Goal: Contribute content: Add original content to the website for others to see

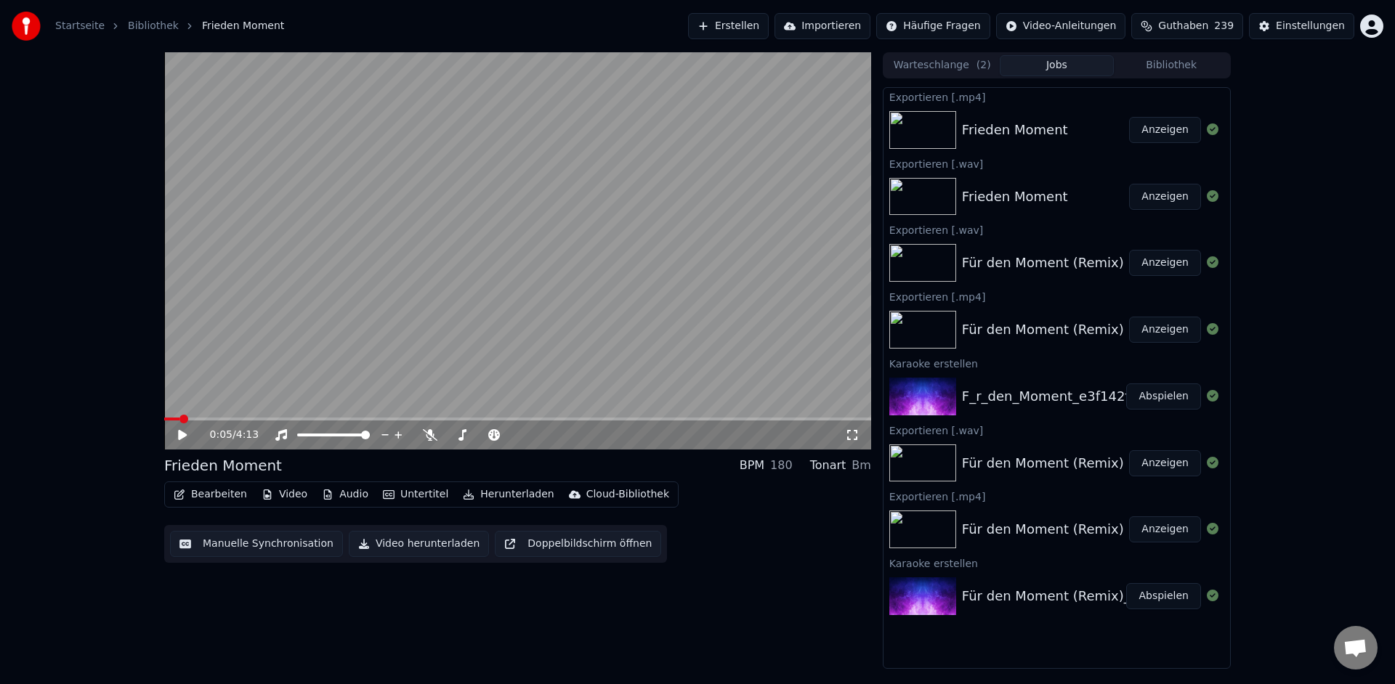
click at [757, 25] on button "Erstellen" at bounding box center [728, 26] width 81 height 26
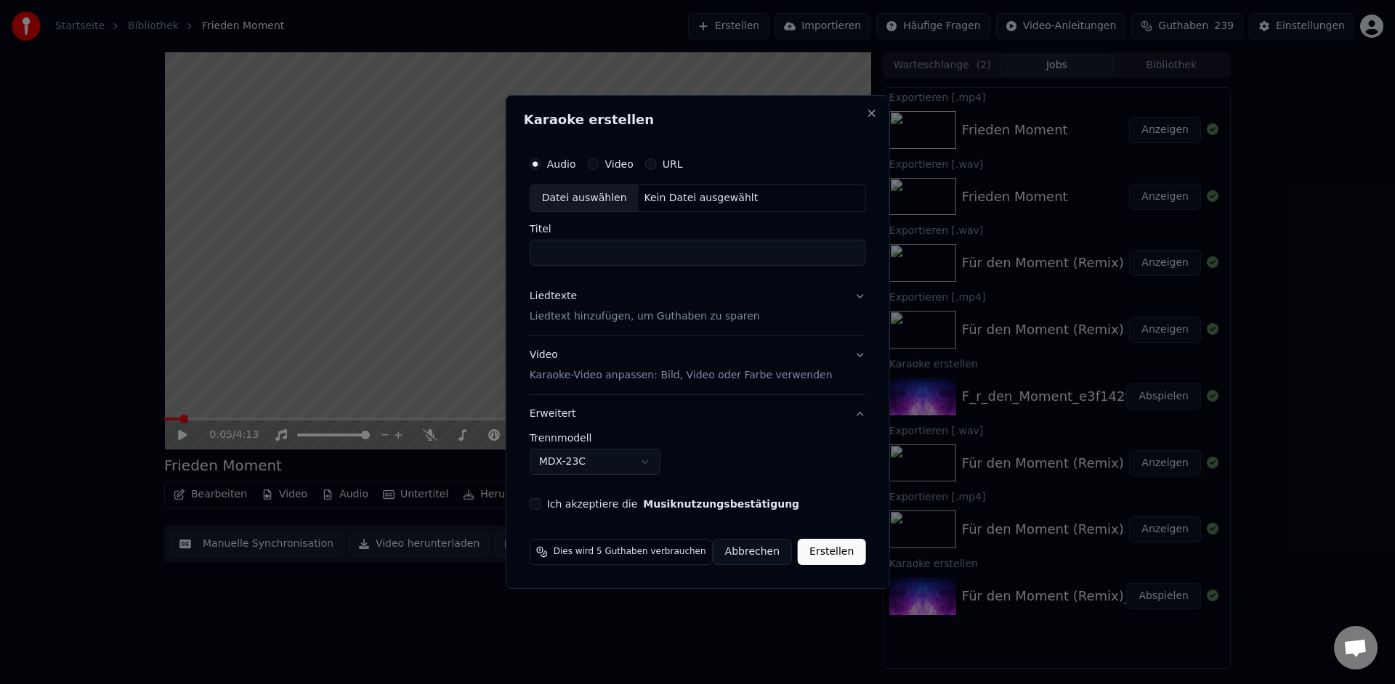
click at [586, 202] on div "Datei auswählen" at bounding box center [584, 198] width 108 height 26
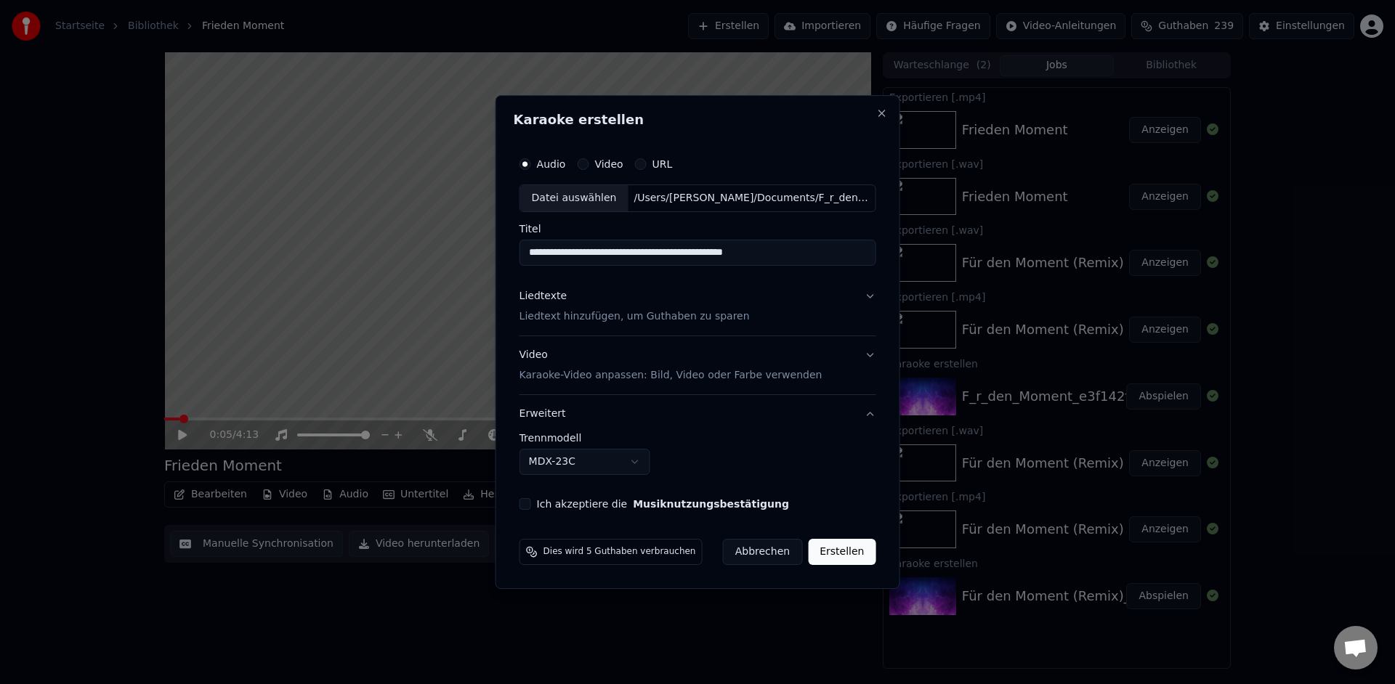
drag, startPoint x: 851, startPoint y: 255, endPoint x: 498, endPoint y: 249, distance: 353.0
click at [498, 249] on div "**********" at bounding box center [697, 342] width 405 height 494
type input "**********"
click at [591, 320] on p "Liedtext hinzufügen, um Guthaben zu sparen" at bounding box center [634, 316] width 230 height 15
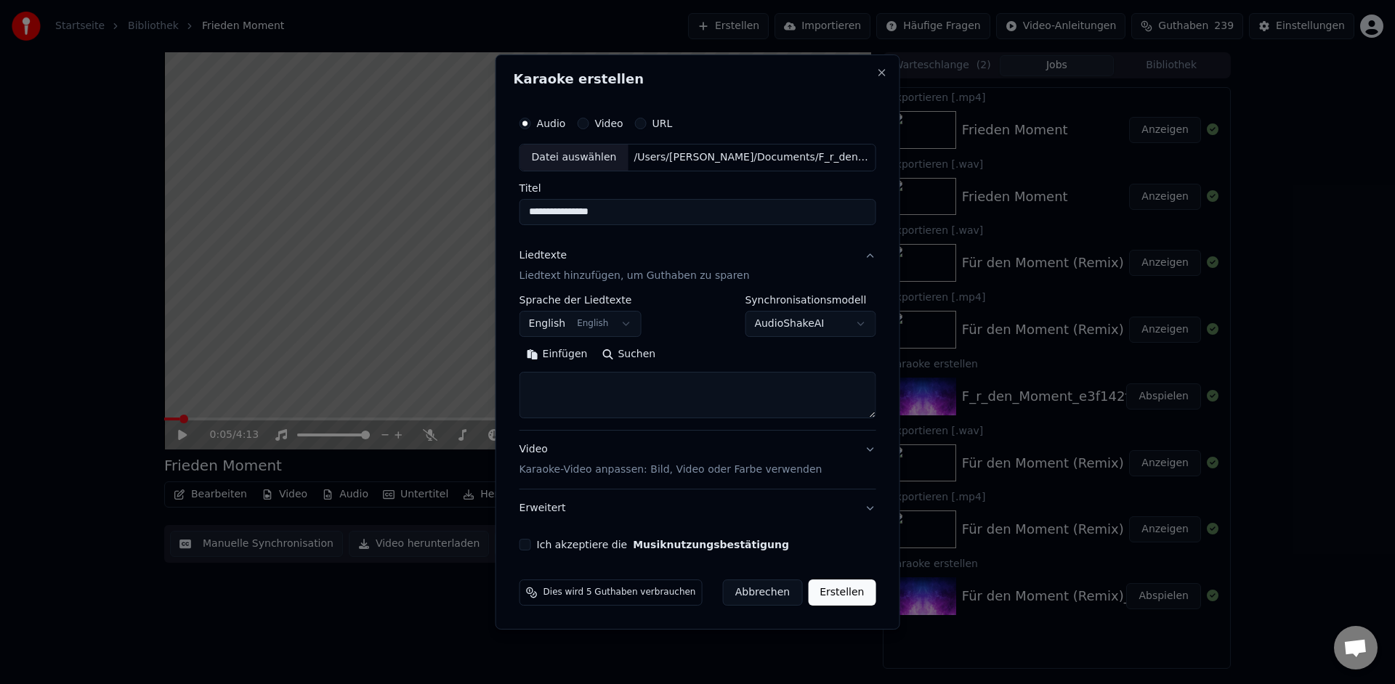
click at [560, 325] on body "**********" at bounding box center [697, 342] width 1395 height 684
select select "**"
click at [553, 390] on textarea at bounding box center [697, 395] width 357 height 46
paste textarea "**********"
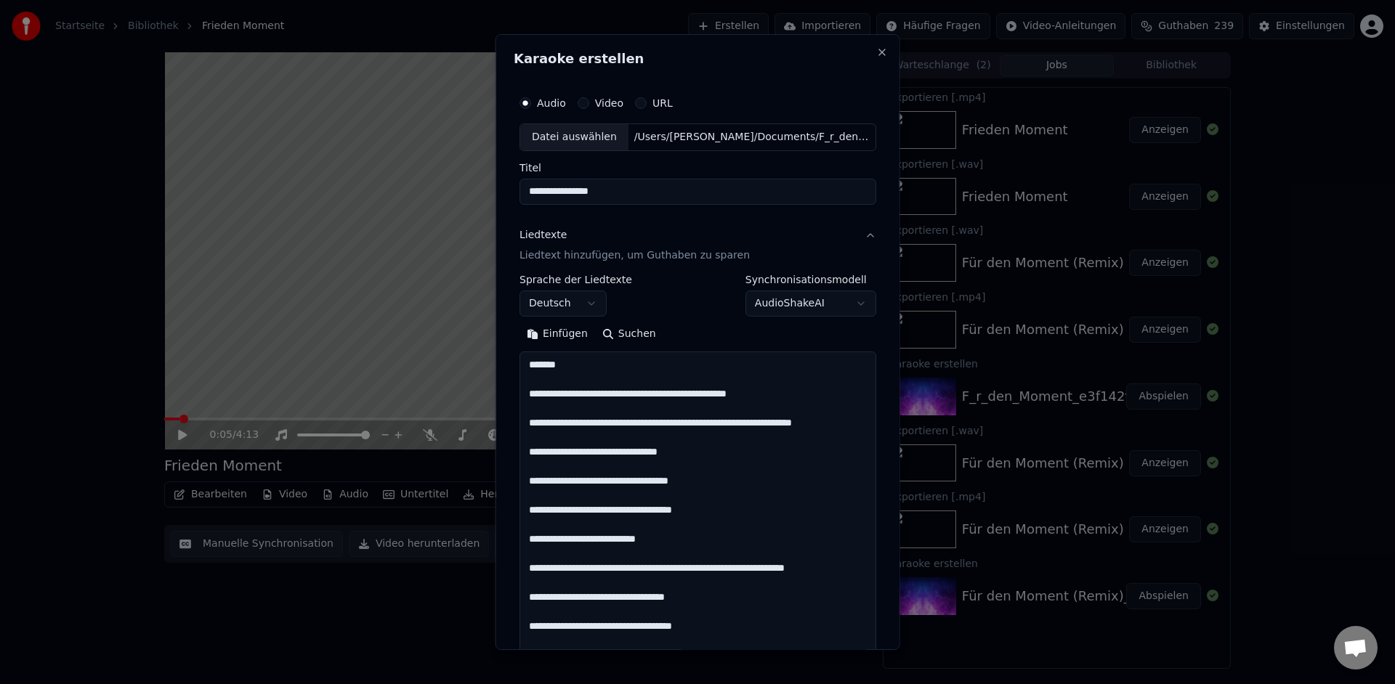
scroll to position [1150, 0]
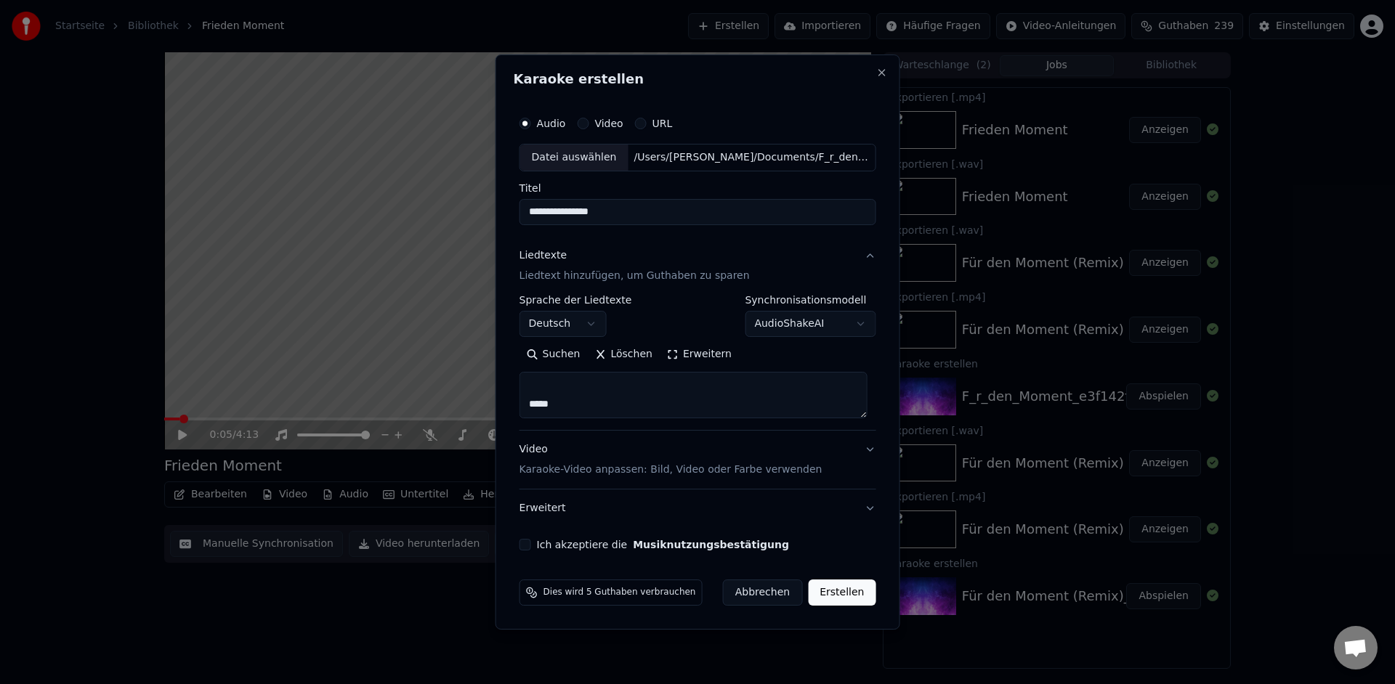
drag, startPoint x: 567, startPoint y: 391, endPoint x: 497, endPoint y: 389, distance: 69.8
click at [497, 389] on body "**********" at bounding box center [697, 342] width 1395 height 684
type textarea "**********"
drag, startPoint x: 837, startPoint y: 394, endPoint x: 543, endPoint y: 346, distance: 297.3
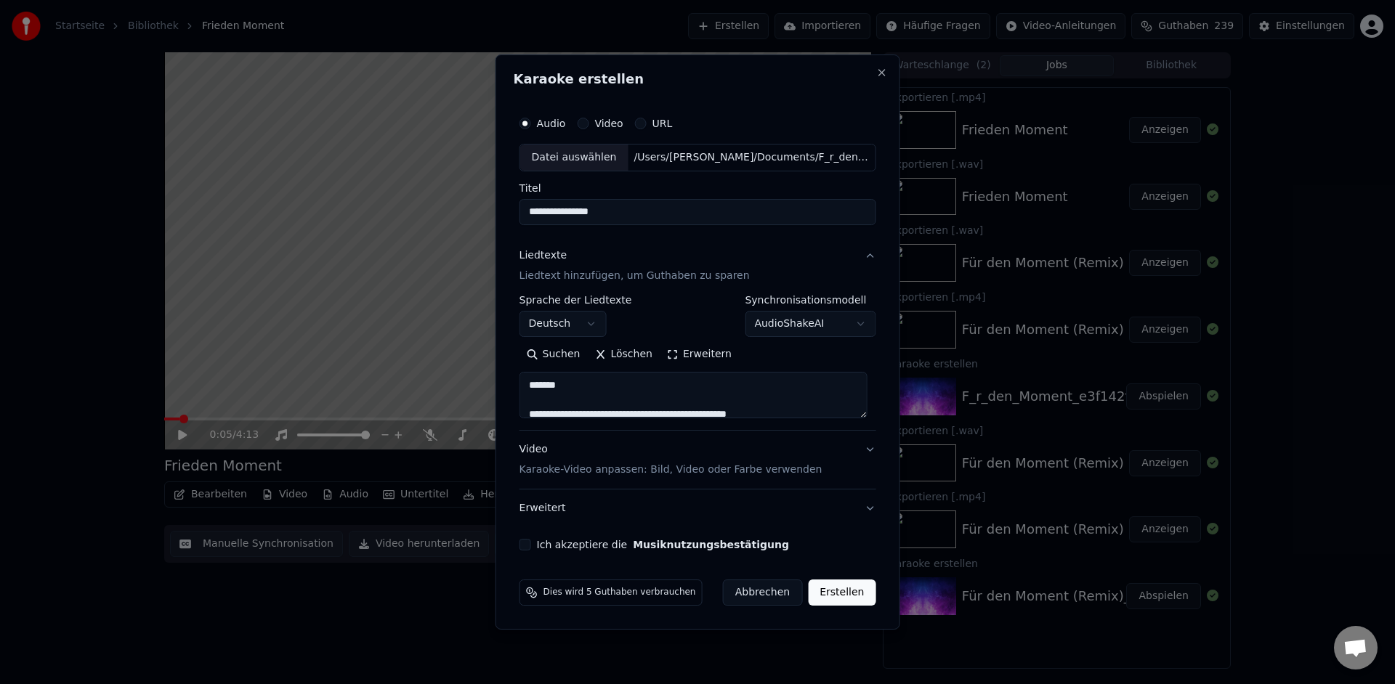
click at [543, 346] on div "Suchen Löschen Erweitern" at bounding box center [697, 381] width 357 height 76
paste textarea "**********"
drag, startPoint x: 564, startPoint y: 405, endPoint x: 633, endPoint y: 405, distance: 69.0
click at [633, 405] on textarea at bounding box center [693, 395] width 348 height 46
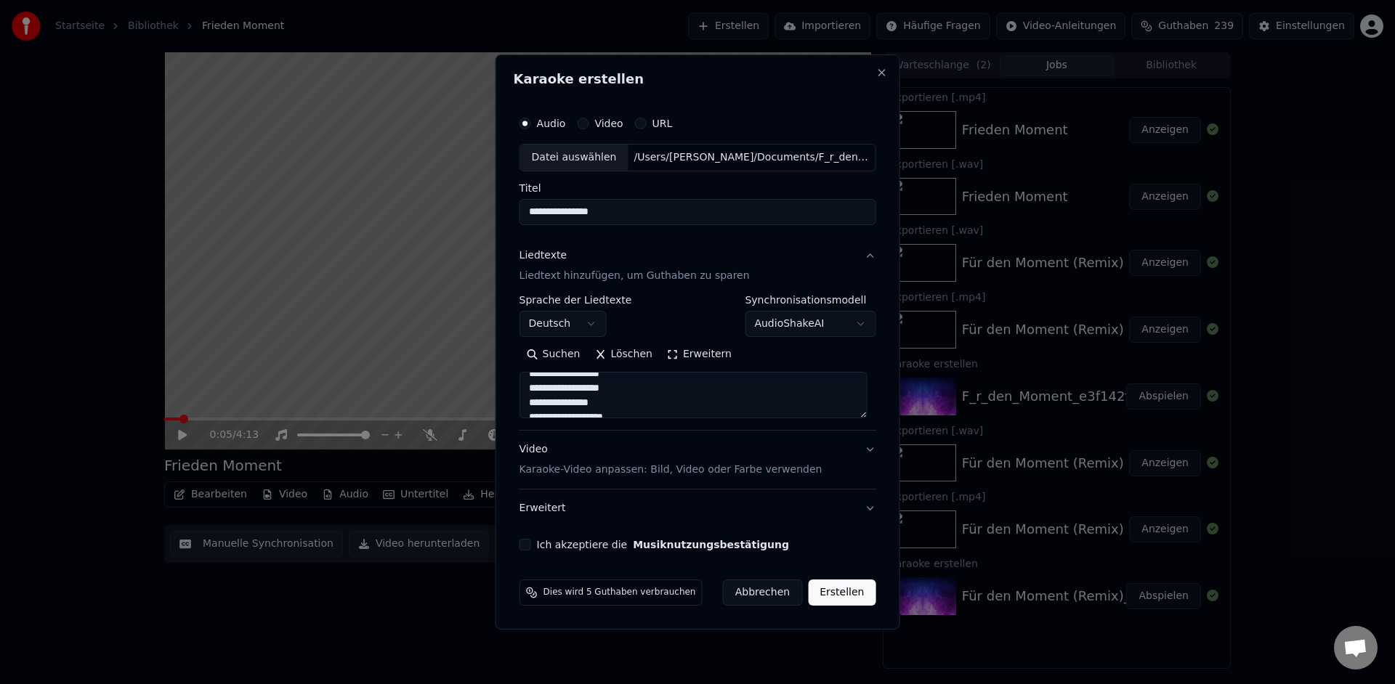
click at [633, 405] on textarea at bounding box center [693, 395] width 348 height 46
click at [691, 402] on textarea at bounding box center [693, 395] width 348 height 46
drag, startPoint x: 774, startPoint y: 405, endPoint x: 723, endPoint y: 402, distance: 50.2
click at [723, 402] on textarea at bounding box center [693, 395] width 348 height 46
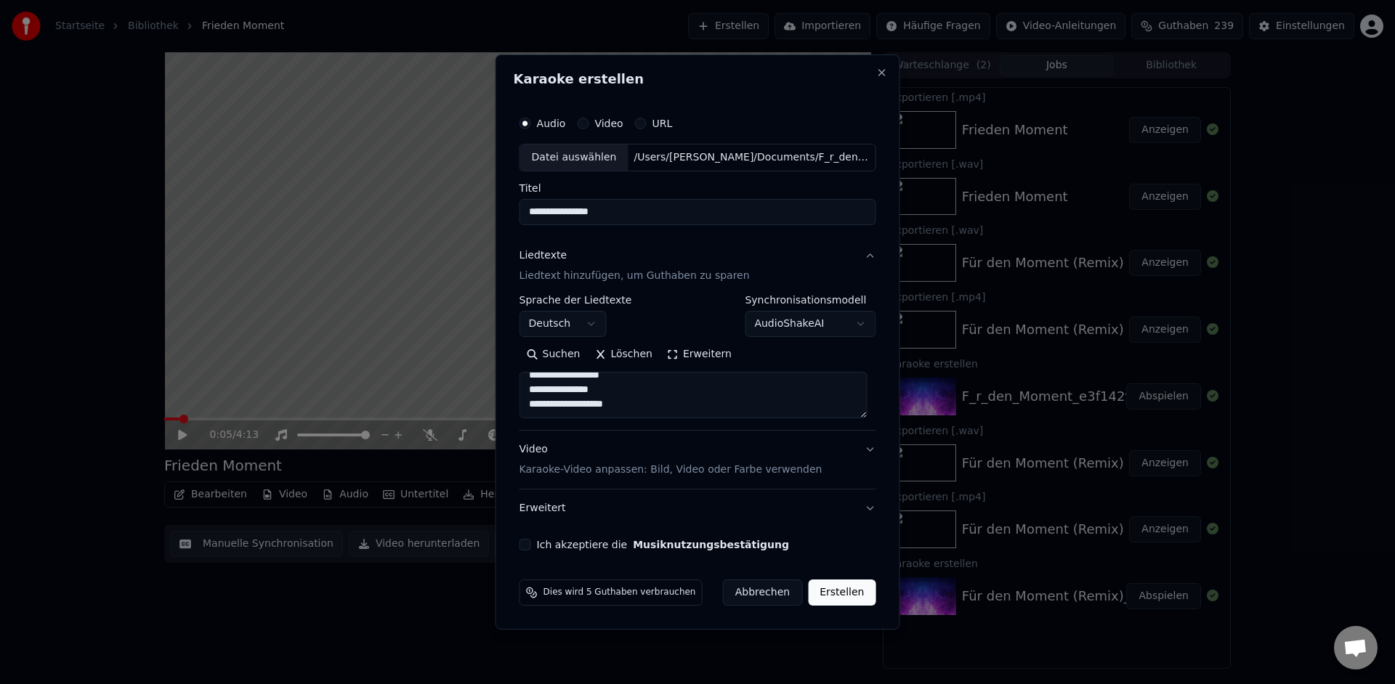
click at [772, 381] on textarea at bounding box center [693, 395] width 348 height 46
type textarea "**********"
click at [534, 548] on div "Ich akzeptiere die Musiknutzungsbestätigung" at bounding box center [697, 545] width 357 height 12
click at [529, 549] on button "Ich akzeptiere die Musiknutzungsbestätigung" at bounding box center [525, 545] width 12 height 12
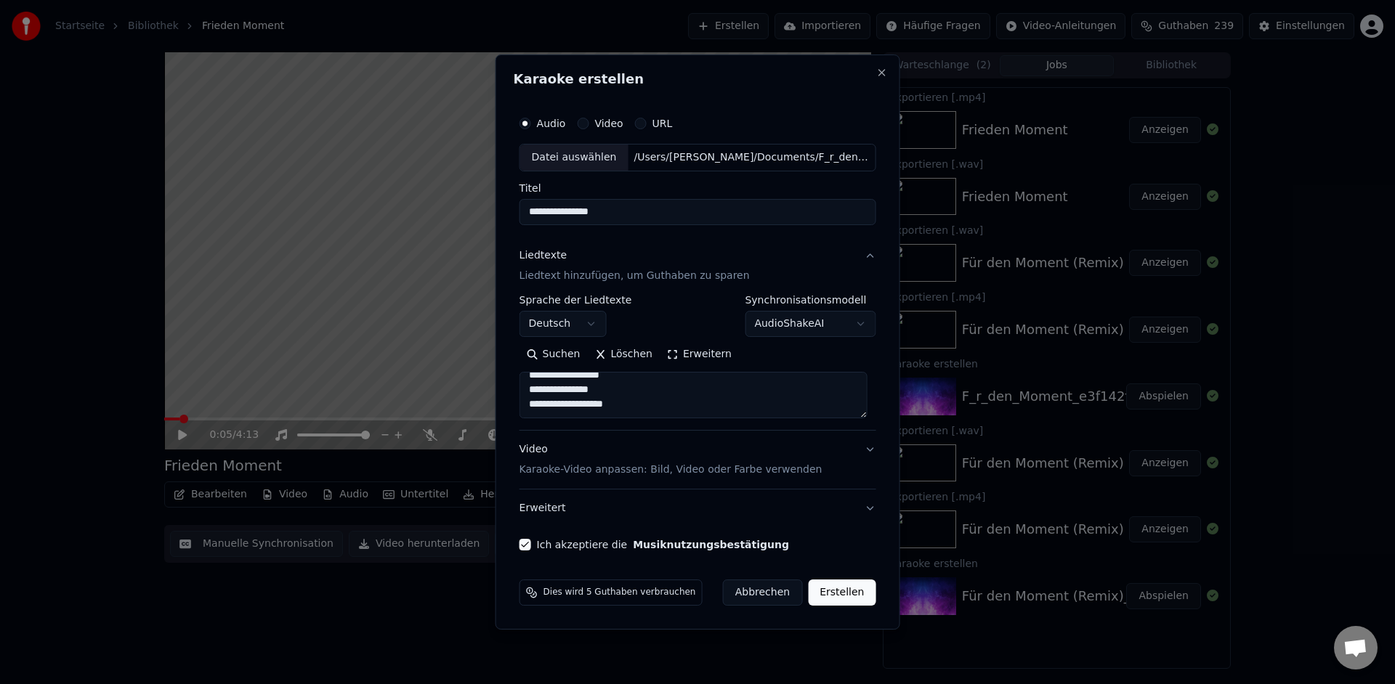
click at [867, 513] on button "Erweitert" at bounding box center [697, 509] width 357 height 38
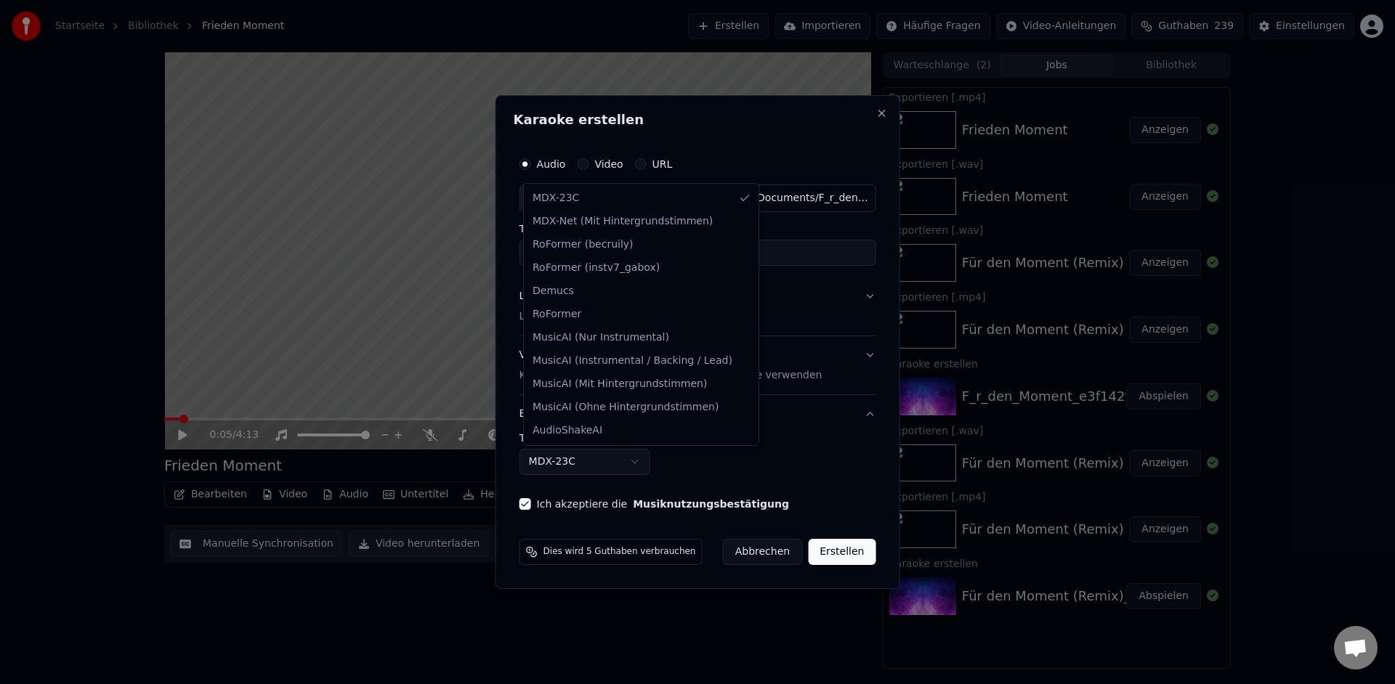
click at [639, 466] on body "**********" at bounding box center [697, 342] width 1395 height 684
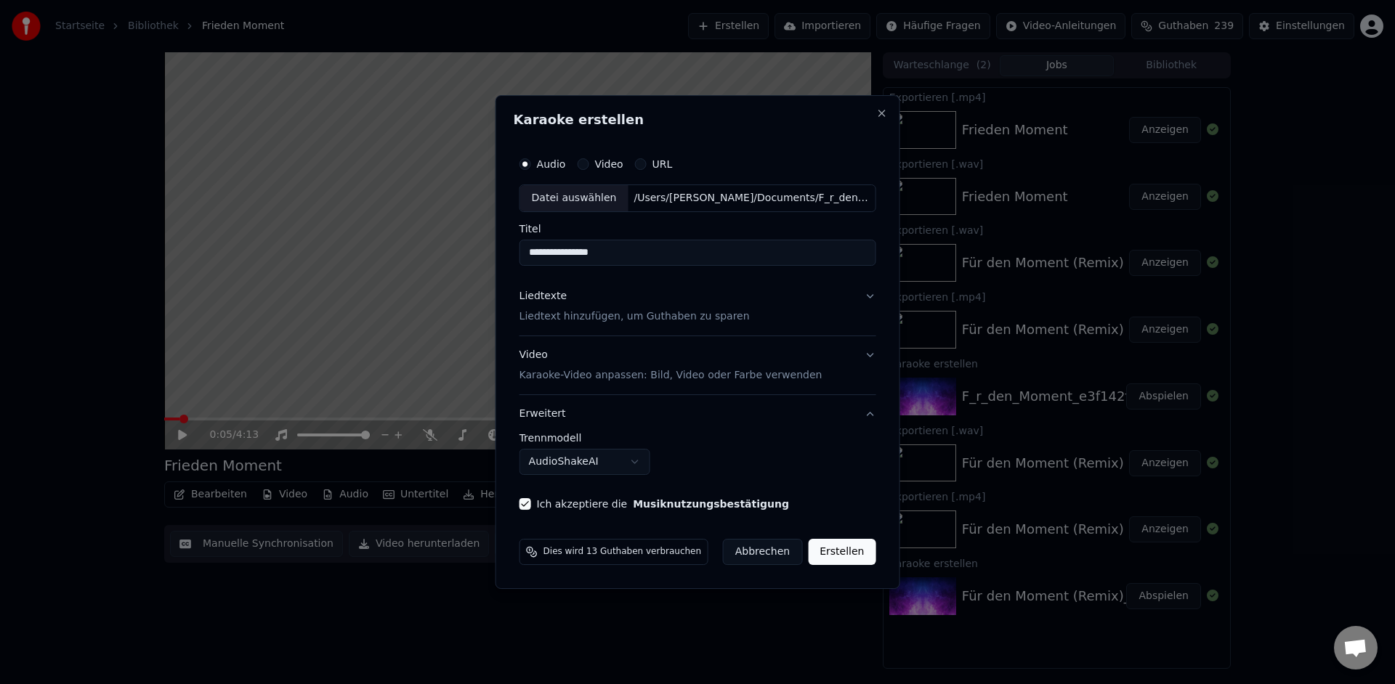
click at [839, 555] on button "Erstellen" at bounding box center [842, 552] width 68 height 26
select select "******"
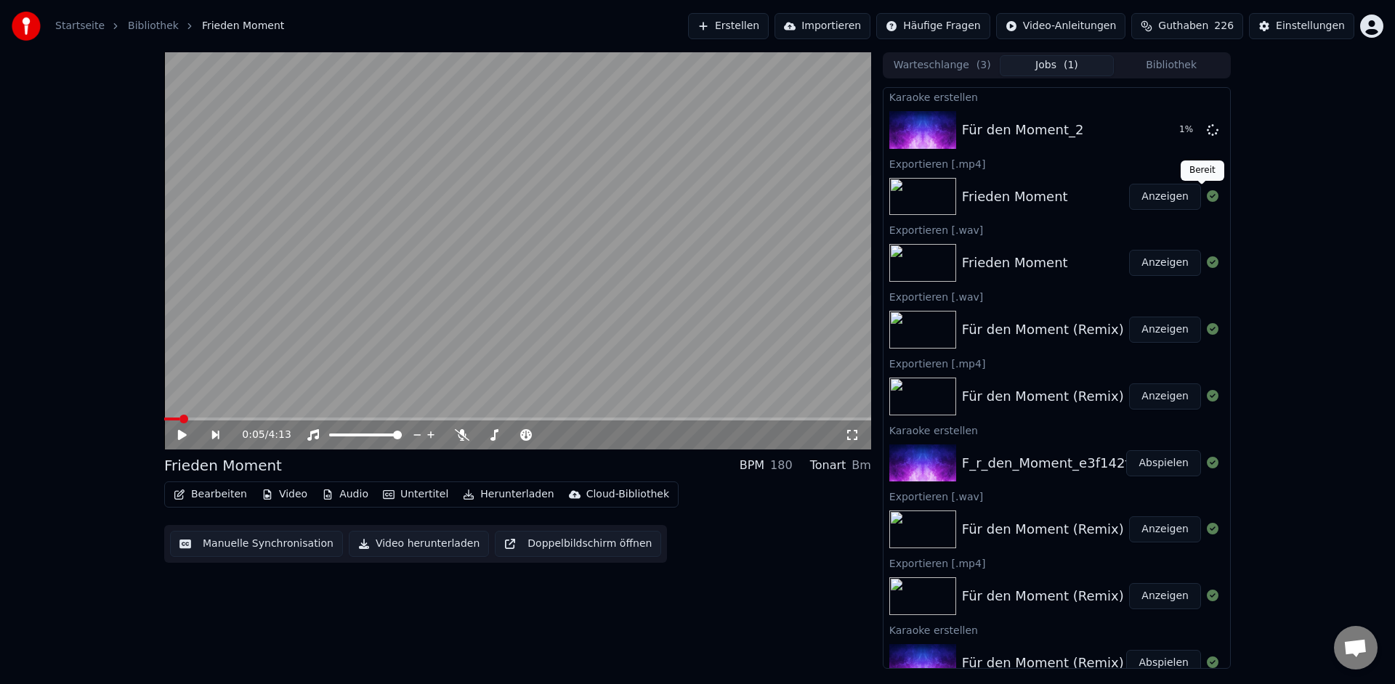
click at [1206, 200] on icon at bounding box center [1212, 196] width 12 height 12
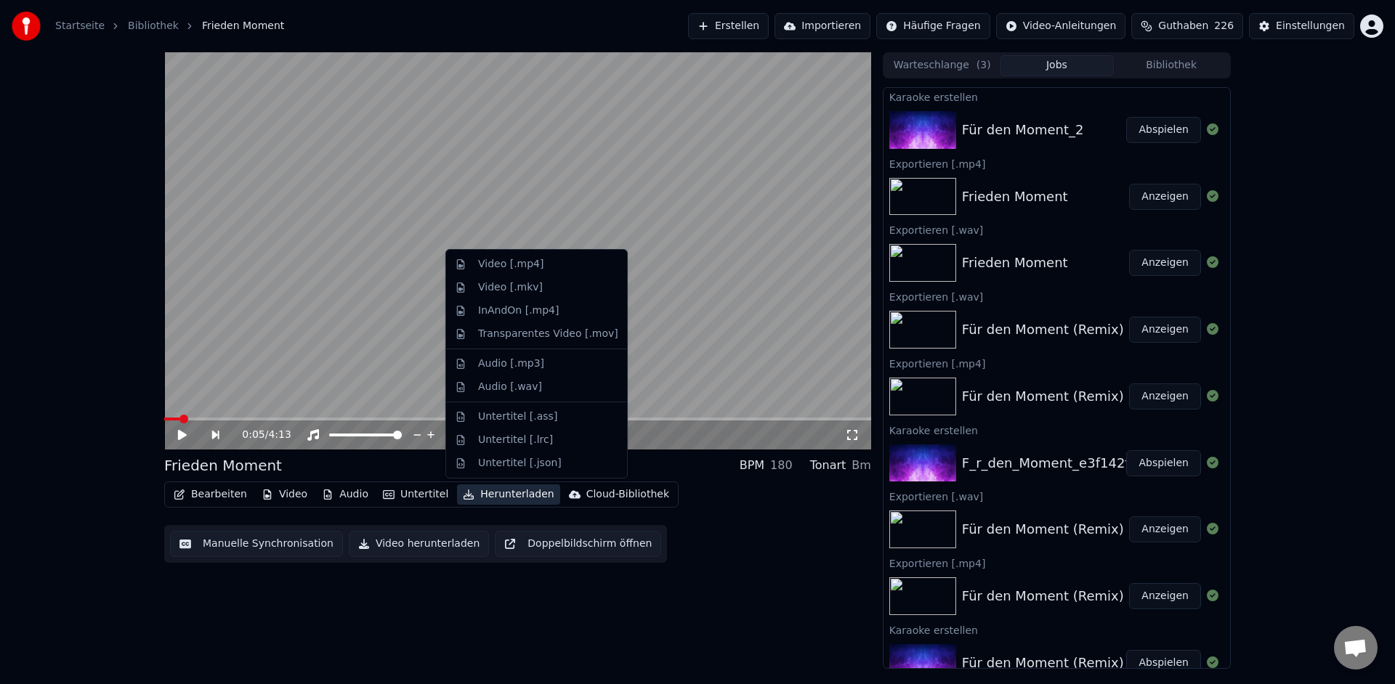
click at [518, 495] on button "Herunterladen" at bounding box center [508, 494] width 102 height 20
click at [501, 267] on div "Video [.mp4]" at bounding box center [510, 264] width 65 height 15
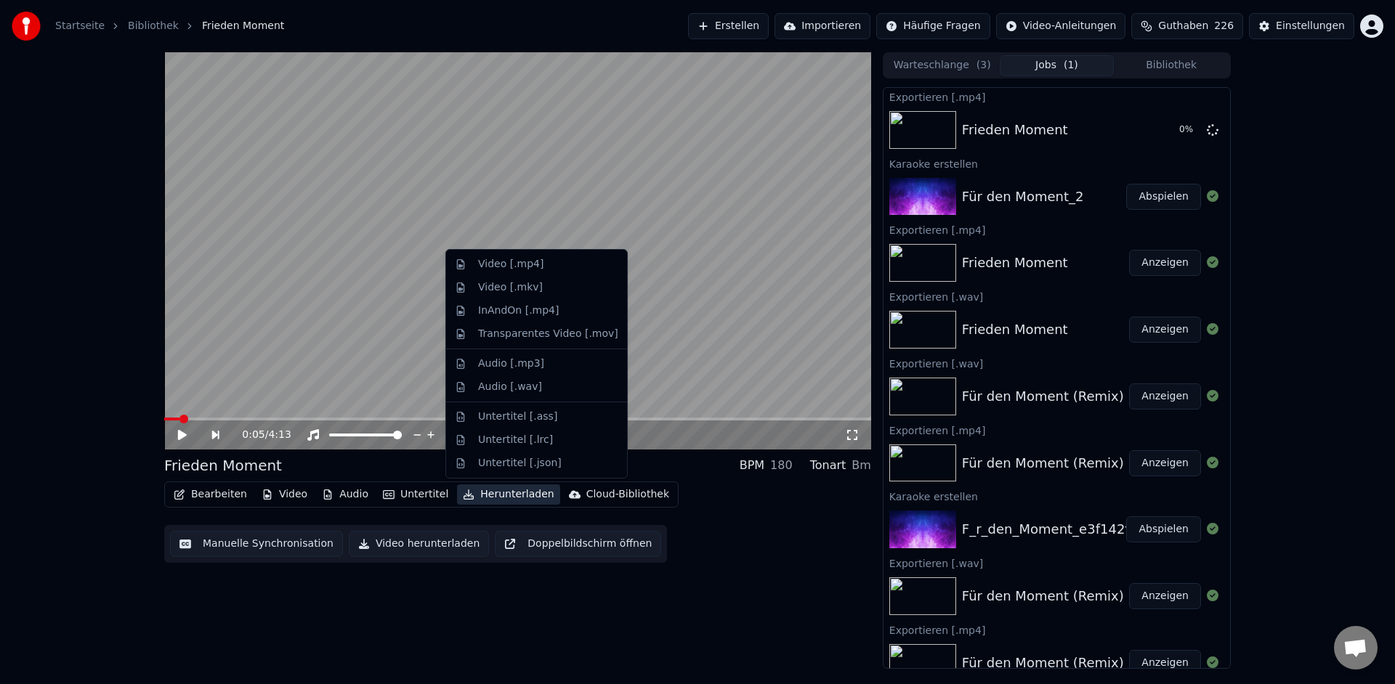
click at [492, 499] on button "Herunterladen" at bounding box center [508, 494] width 102 height 20
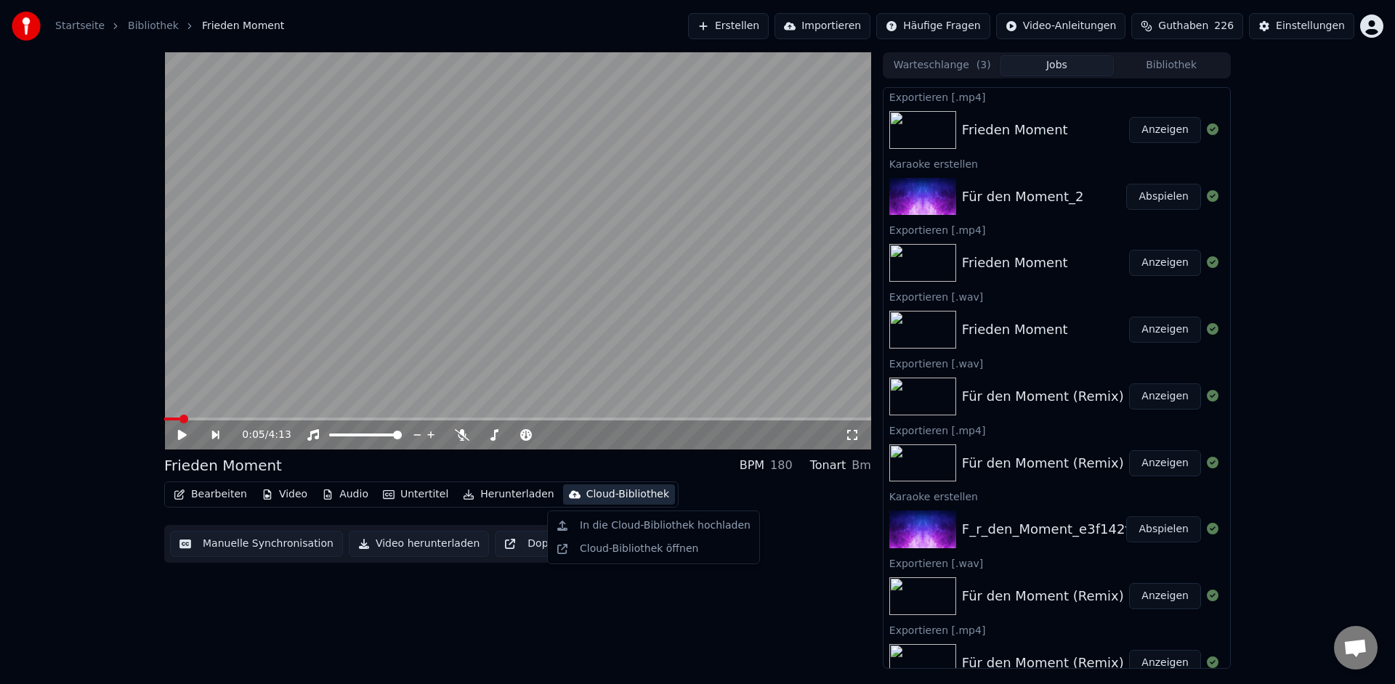
click at [1153, 132] on button "Anzeigen" at bounding box center [1165, 130] width 72 height 26
click at [1158, 200] on button "Abspielen" at bounding box center [1163, 197] width 75 height 26
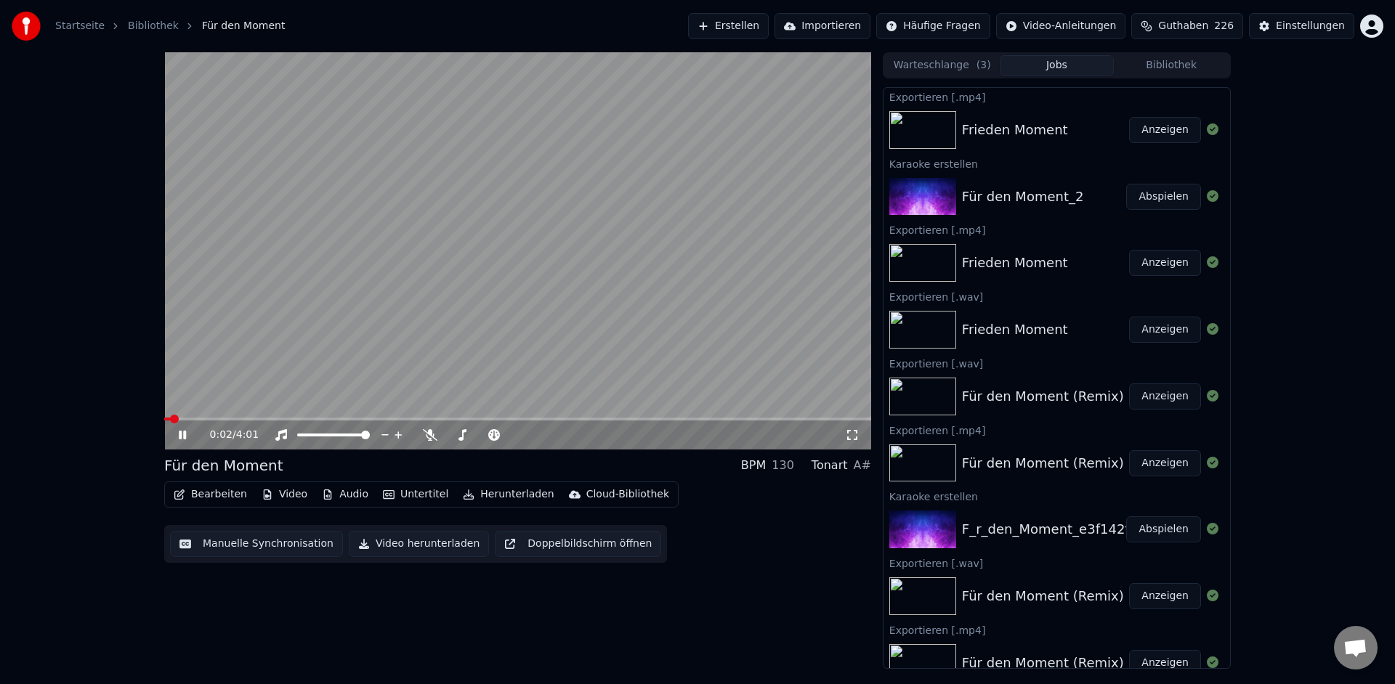
click at [257, 421] on div "0:02 / 4:01" at bounding box center [517, 435] width 707 height 29
click at [261, 419] on span at bounding box center [517, 419] width 707 height 3
click at [387, 418] on span at bounding box center [517, 419] width 707 height 3
click at [479, 420] on span at bounding box center [517, 419] width 707 height 3
click at [556, 420] on span at bounding box center [517, 419] width 707 height 3
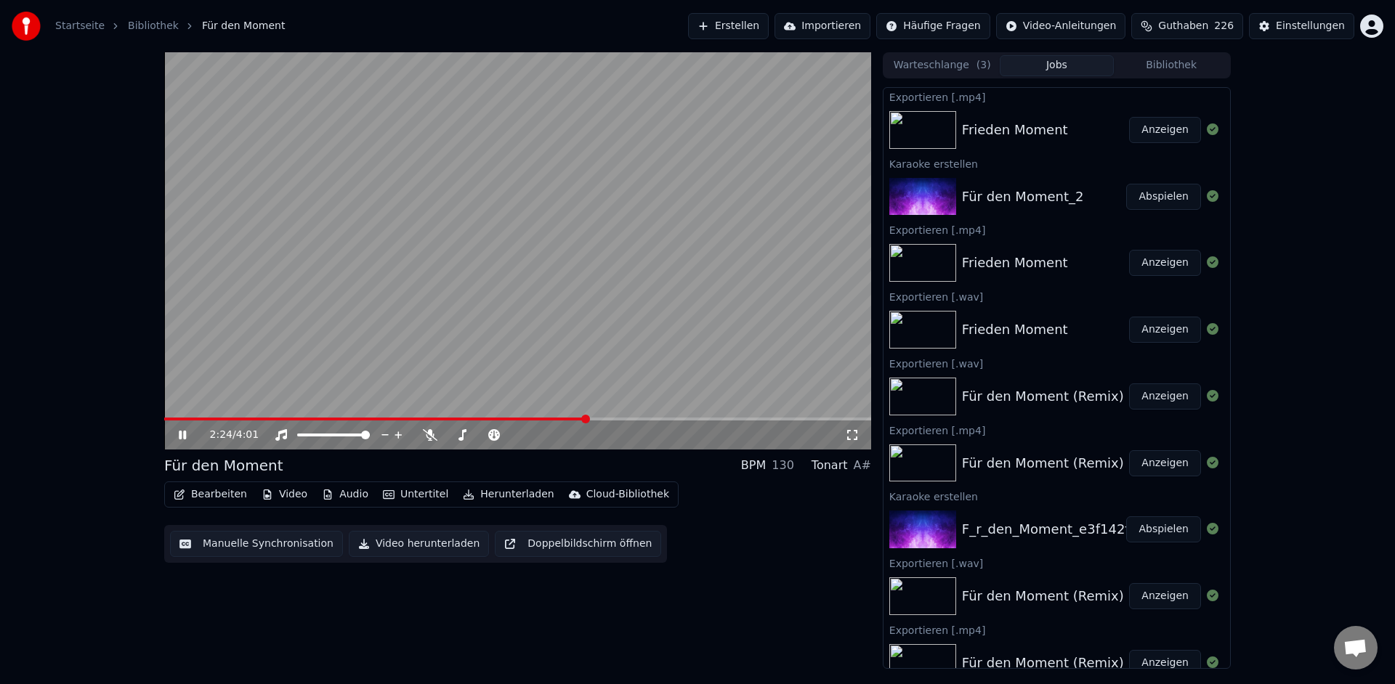
click at [585, 420] on span at bounding box center [517, 419] width 707 height 3
click at [611, 419] on span at bounding box center [517, 419] width 707 height 3
click at [646, 420] on span at bounding box center [517, 419] width 707 height 3
click at [184, 435] on icon at bounding box center [182, 435] width 7 height 9
click at [920, 203] on img at bounding box center [922, 197] width 67 height 38
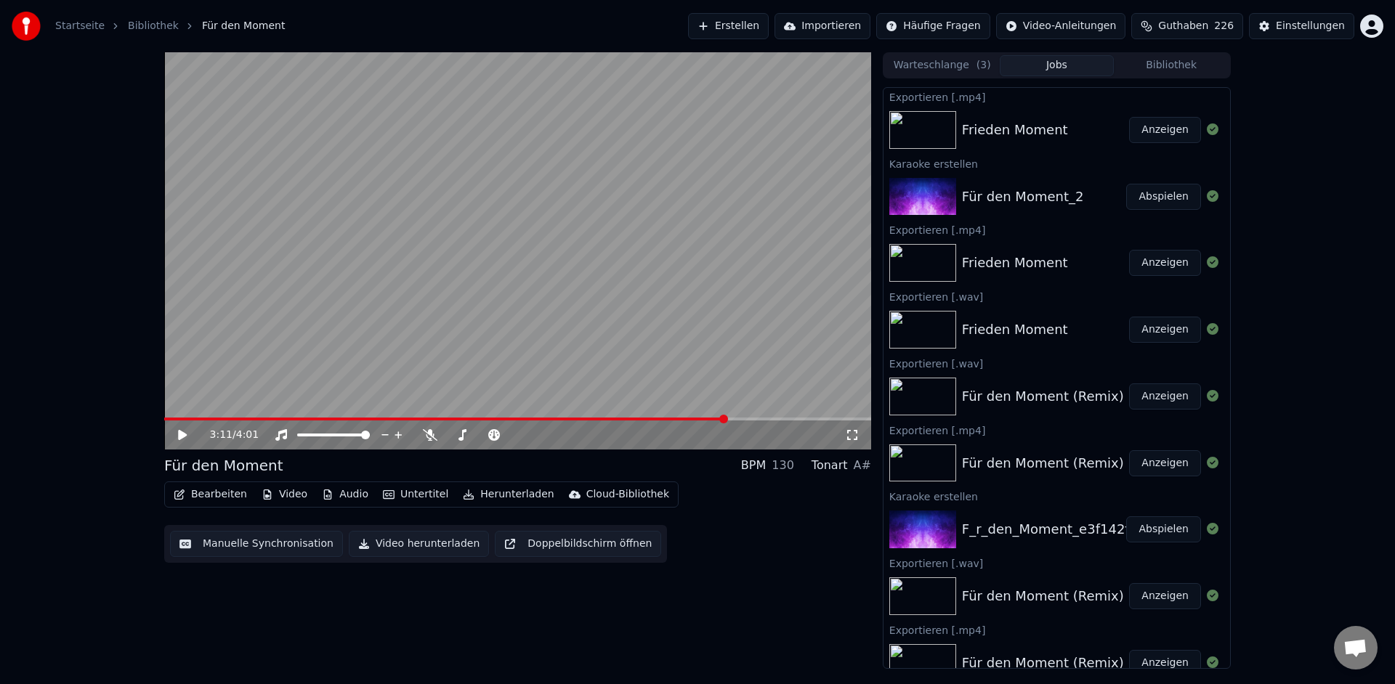
click at [994, 200] on div "Für den Moment_2" at bounding box center [1023, 197] width 122 height 20
click at [1145, 200] on button "Abspielen" at bounding box center [1163, 197] width 75 height 26
click at [182, 435] on icon at bounding box center [193, 435] width 34 height 12
drag, startPoint x: 857, startPoint y: 468, endPoint x: 872, endPoint y: 465, distance: 15.7
click at [872, 465] on div "0:03 / 4:01 Für den Moment BPM 130 Tonart A# Bearbeiten Video Audio Untertitel …" at bounding box center [697, 360] width 1089 height 617
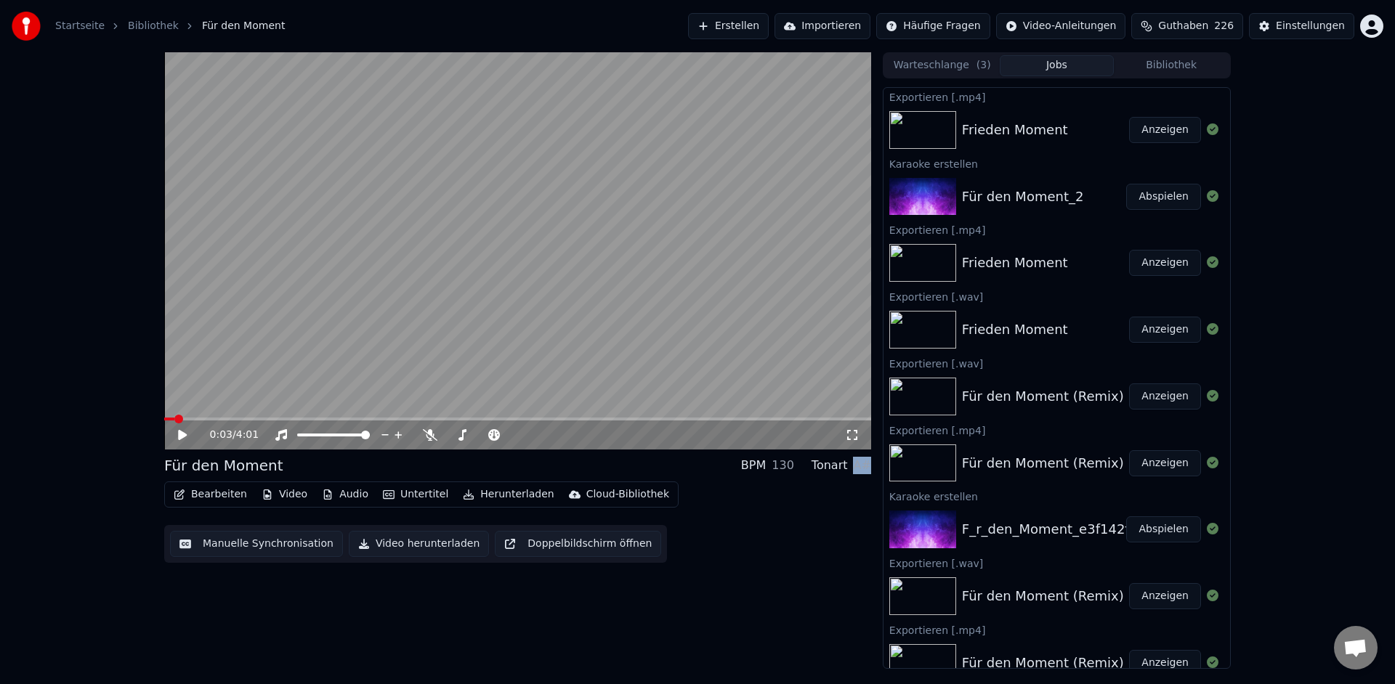
click at [864, 476] on div "Für den Moment BPM 130 Tonart A# Bearbeiten Video Audio Untertitel Herunterlade…" at bounding box center [517, 508] width 707 height 107
click at [491, 498] on button "Herunterladen" at bounding box center [508, 494] width 102 height 20
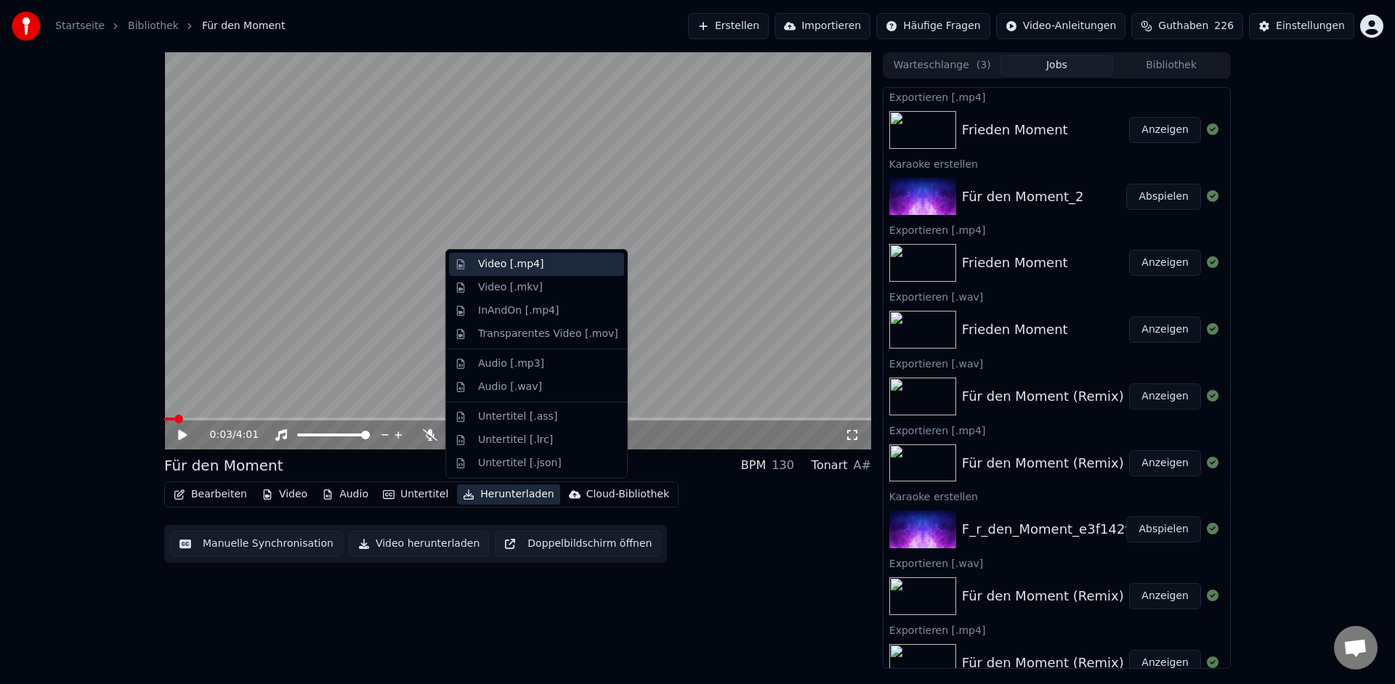
click at [508, 266] on div "Video [.mp4]" at bounding box center [510, 264] width 65 height 15
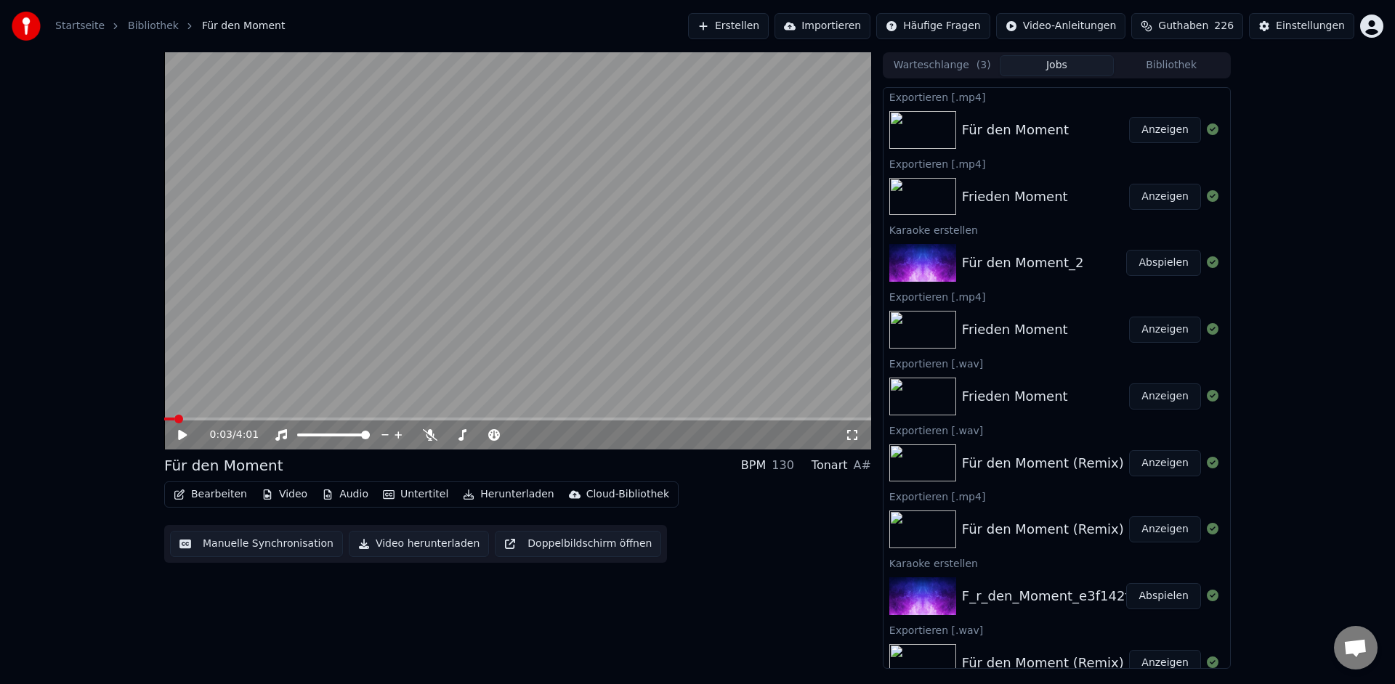
click at [1145, 131] on button "Anzeigen" at bounding box center [1165, 130] width 72 height 26
